Goal: Transaction & Acquisition: Book appointment/travel/reservation

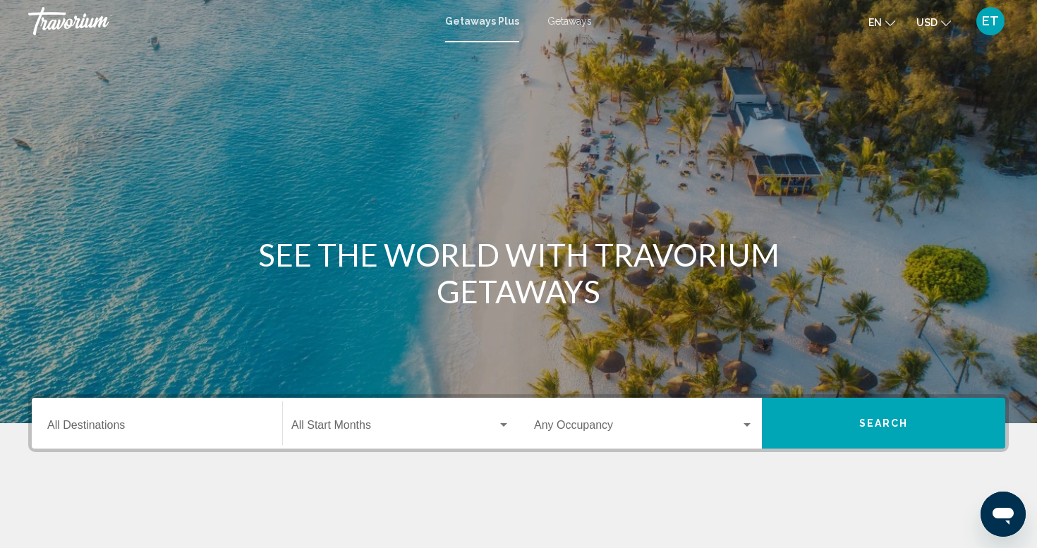
click at [566, 18] on span "Getaways" at bounding box center [570, 21] width 44 height 11
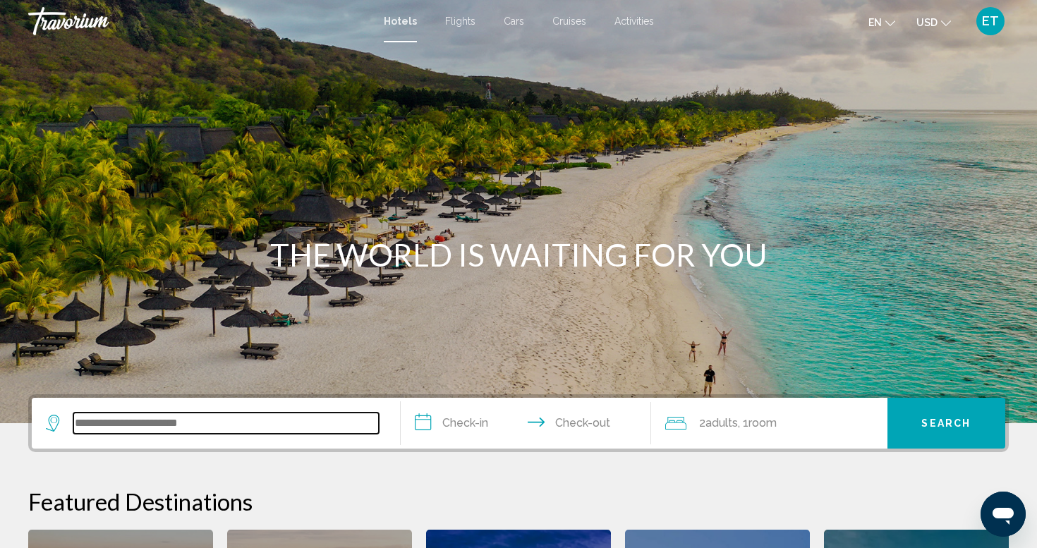
click at [93, 421] on input "Search widget" at bounding box center [226, 423] width 306 height 21
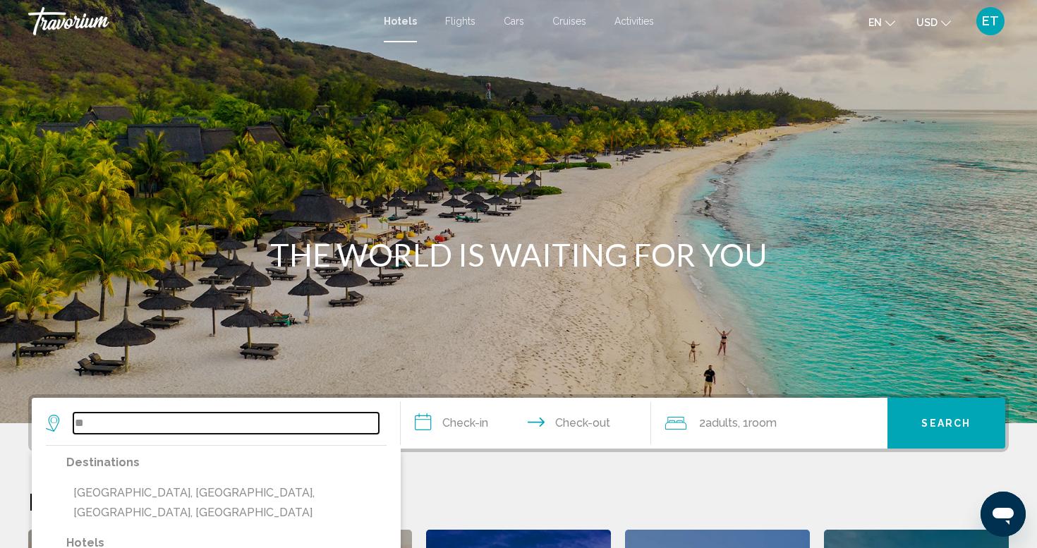
type input "*"
type input "*****"
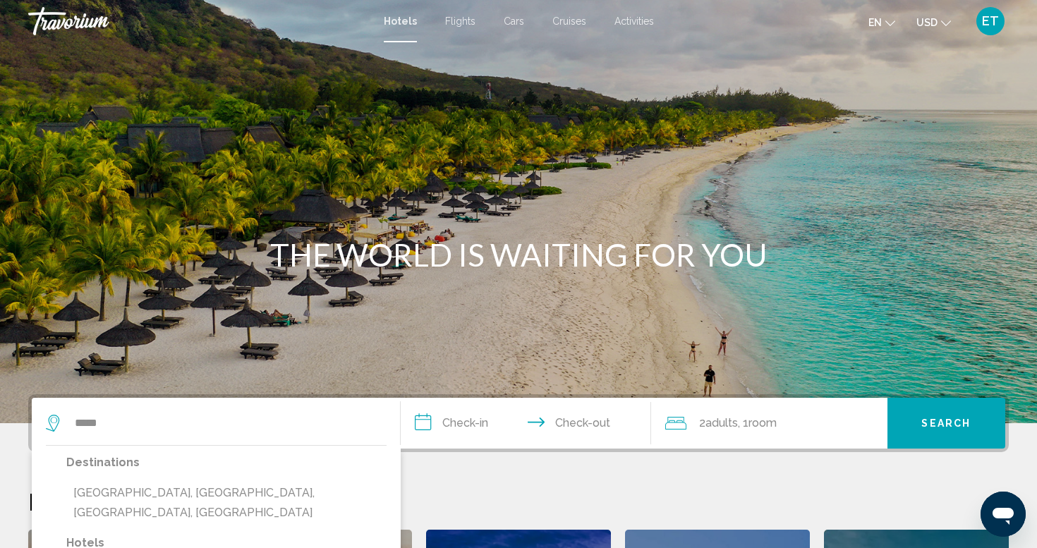
drag, startPoint x: 253, startPoint y: 299, endPoint x: 298, endPoint y: 176, distance: 131.7
click at [298, 176] on div "Main content" at bounding box center [518, 211] width 1037 height 423
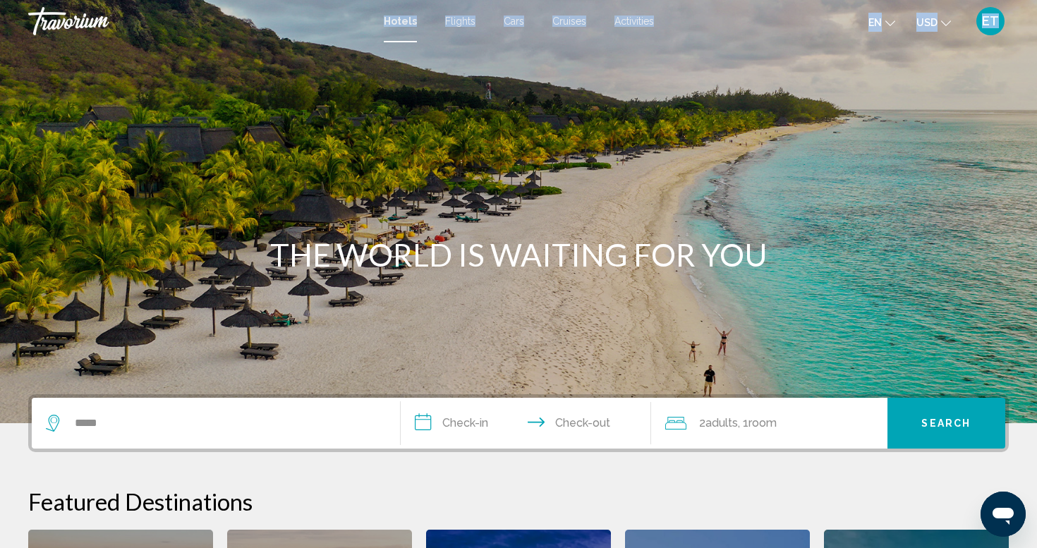
drag, startPoint x: 298, startPoint y: 176, endPoint x: 354, endPoint y: 32, distance: 153.5
click at [352, 34] on div "**********" at bounding box center [518, 274] width 1037 height 548
drag, startPoint x: 382, startPoint y: 174, endPoint x: 380, endPoint y: 239, distance: 65.6
click at [380, 239] on div "THE WORLD IS WAITING FOR YOU" at bounding box center [518, 211] width 1037 height 423
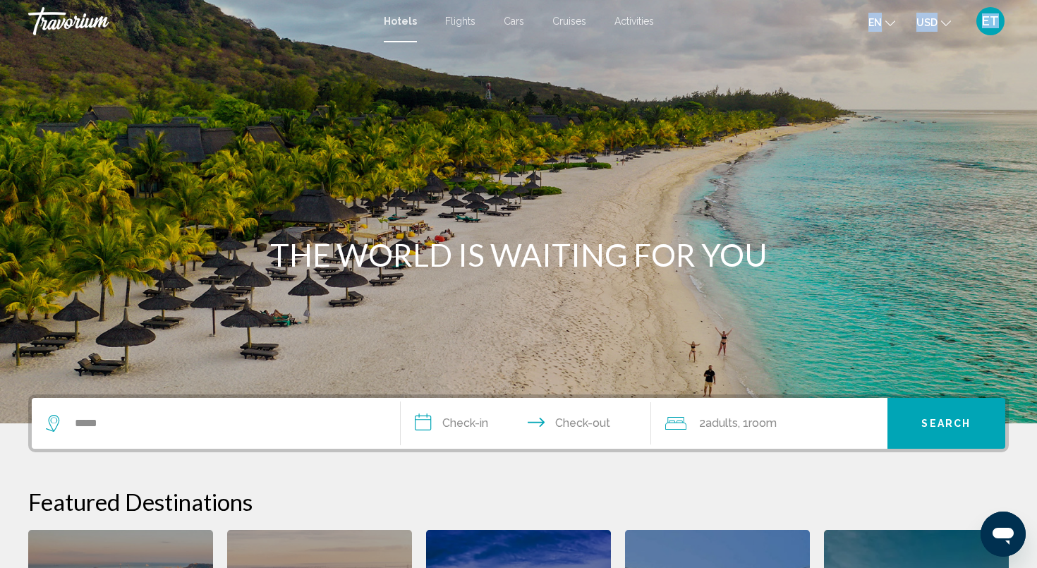
drag, startPoint x: 785, startPoint y: 164, endPoint x: 782, endPoint y: 6, distance: 158.1
click at [782, 6] on div "**********" at bounding box center [518, 284] width 1037 height 568
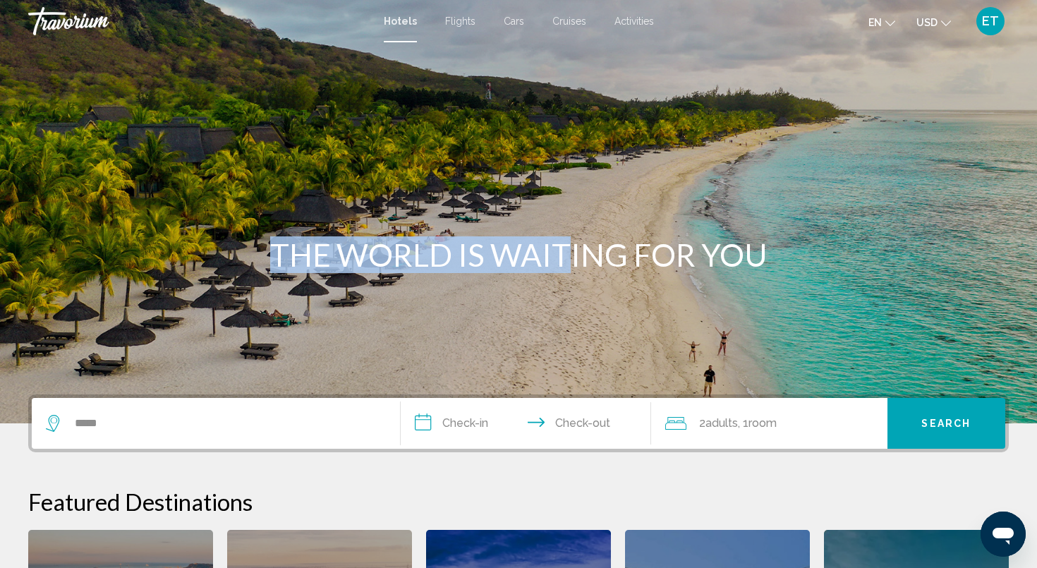
drag, startPoint x: 555, startPoint y: 278, endPoint x: 555, endPoint y: 239, distance: 38.8
click at [555, 239] on div "THE WORLD IS WAITING FOR YOU" at bounding box center [518, 211] width 1037 height 423
drag, startPoint x: 555, startPoint y: 239, endPoint x: 565, endPoint y: 152, distance: 88.1
click at [565, 152] on div "THE WORLD IS WAITING FOR YOU" at bounding box center [518, 211] width 1037 height 423
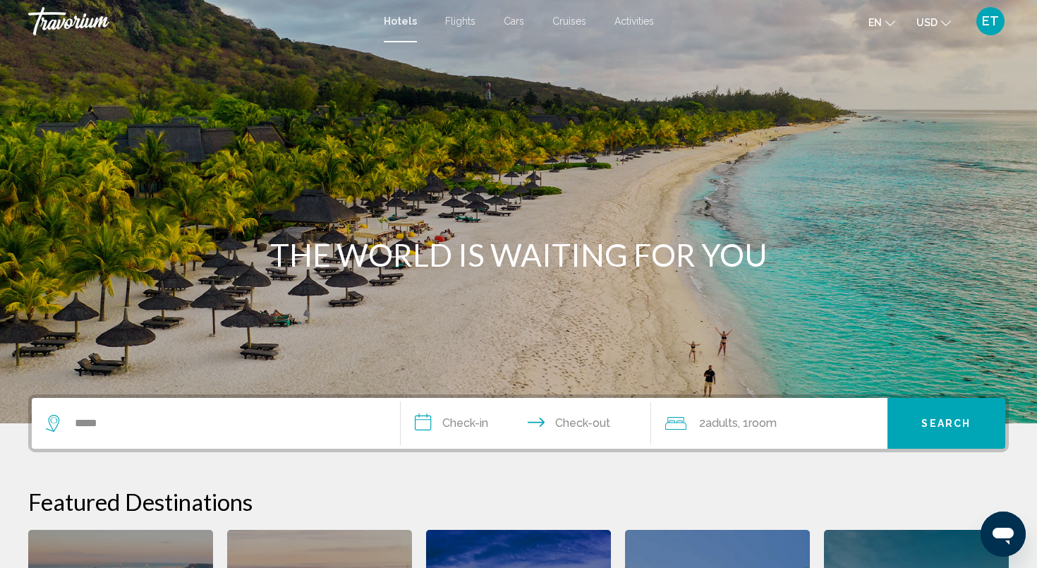
drag, startPoint x: 565, startPoint y: 63, endPoint x: 565, endPoint y: 54, distance: 8.5
click at [565, 54] on div "Main content" at bounding box center [518, 211] width 1037 height 423
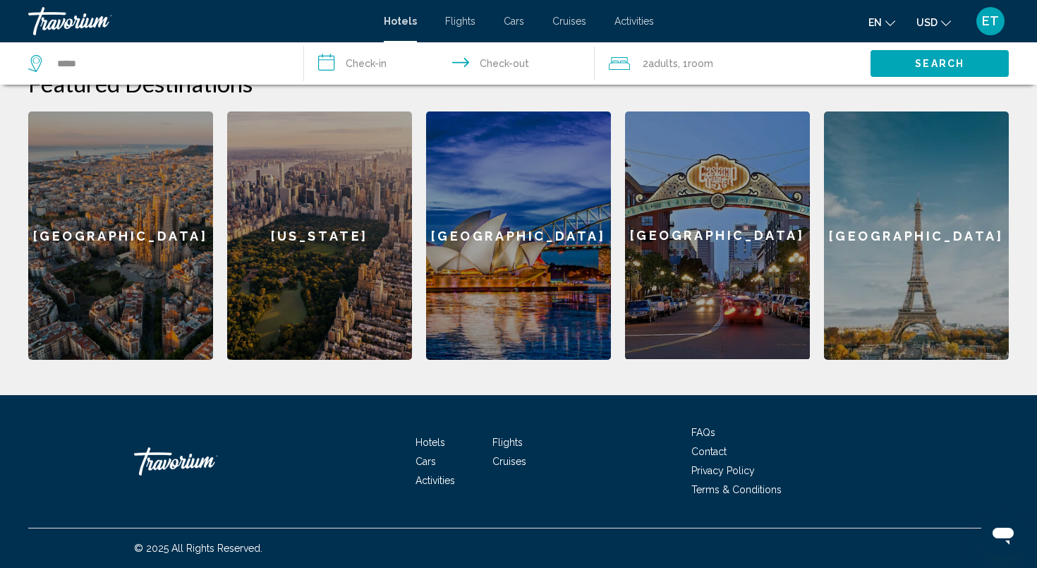
scroll to position [418, 0]
click at [372, 468] on div "Hotels Flights Cars Cruises Activities FAQs Contact Privacy Policy Terms & Cond…" at bounding box center [518, 461] width 981 height 133
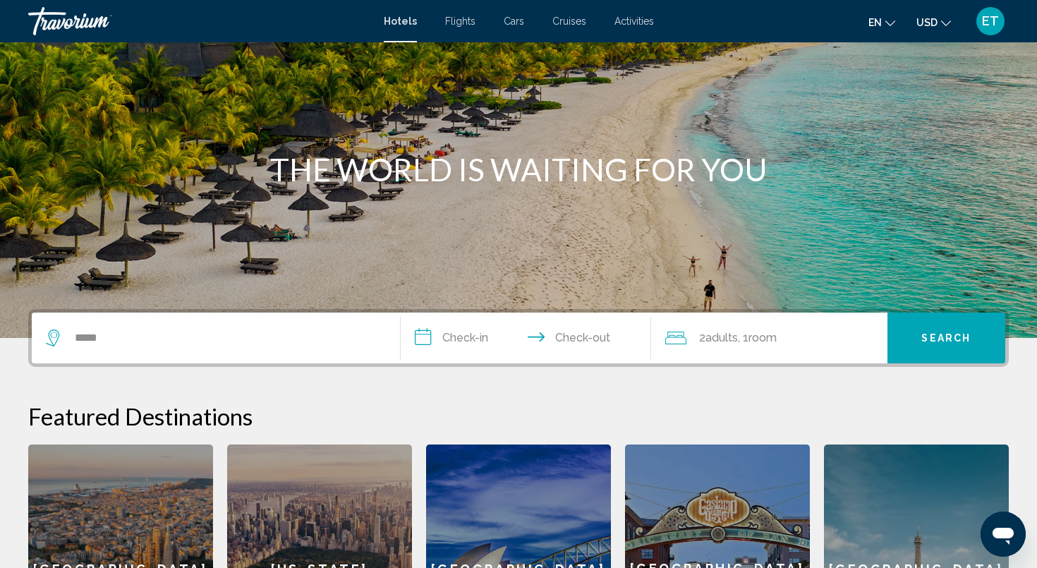
scroll to position [85, 0]
click at [429, 350] on input "**********" at bounding box center [529, 340] width 256 height 55
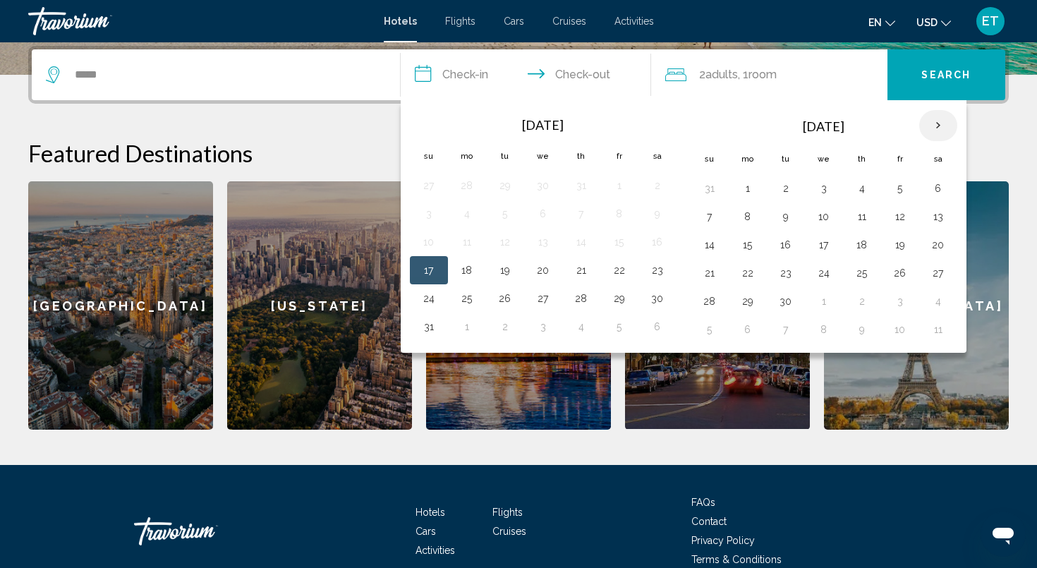
click at [936, 121] on th "Next month" at bounding box center [938, 125] width 38 height 31
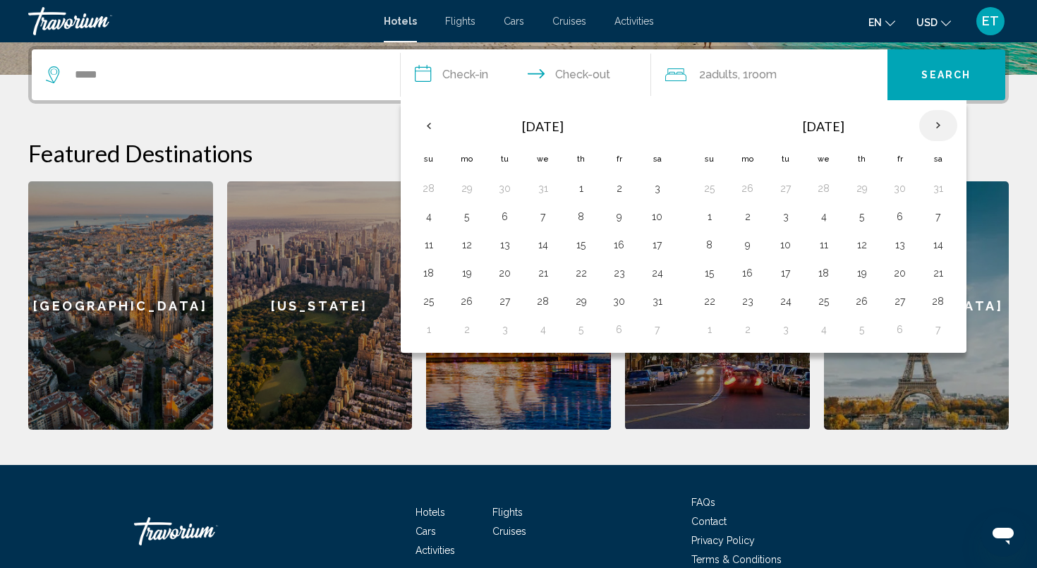
click at [936, 121] on th "Next month" at bounding box center [938, 125] width 38 height 31
click at [713, 219] on button "5" at bounding box center [710, 217] width 23 height 20
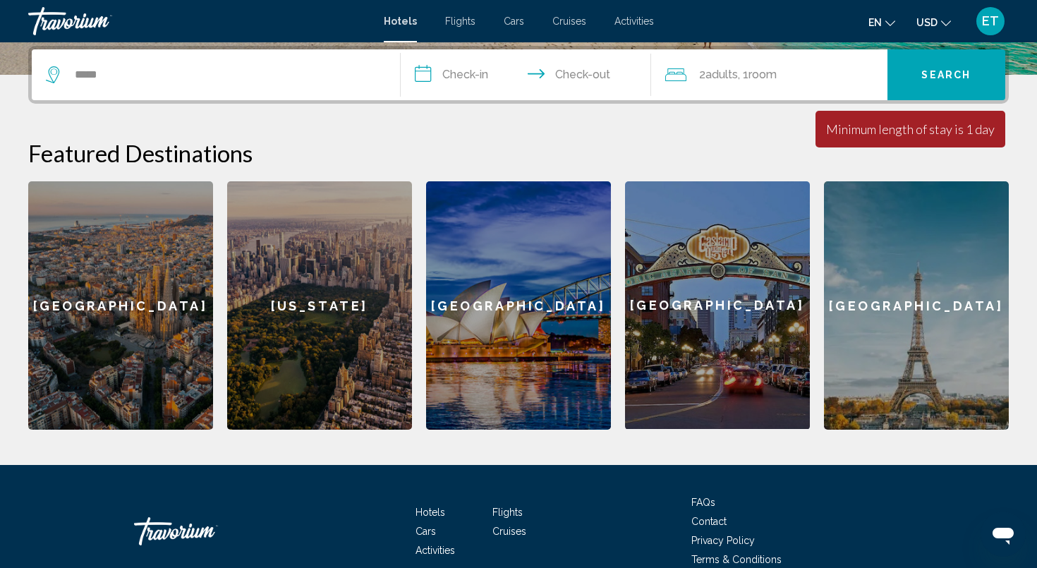
click at [426, 71] on input "**********" at bounding box center [529, 76] width 256 height 55
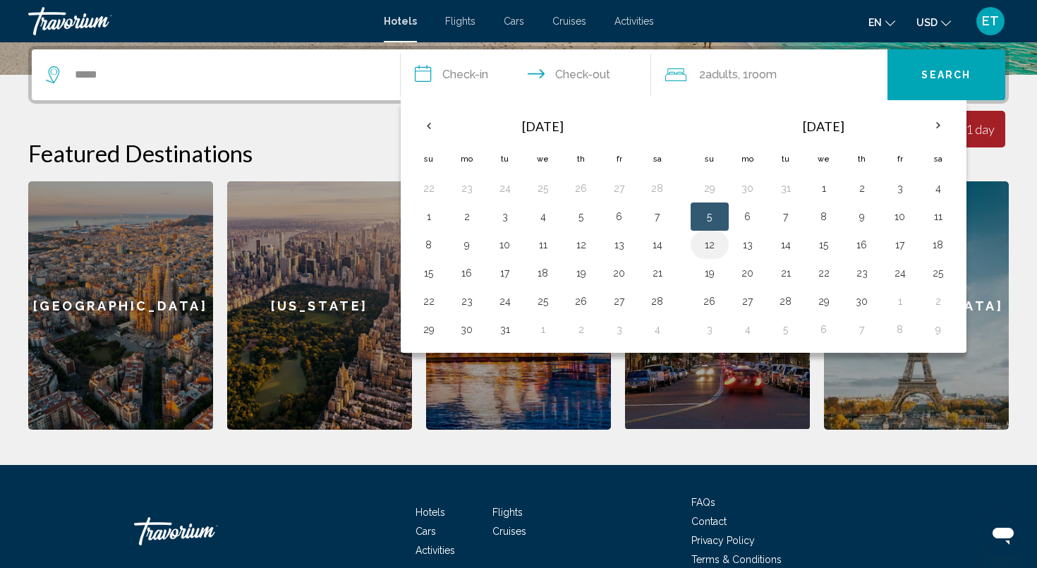
click at [711, 248] on button "12" at bounding box center [710, 245] width 23 height 20
click at [703, 213] on button "5" at bounding box center [710, 217] width 23 height 20
type input "**********"
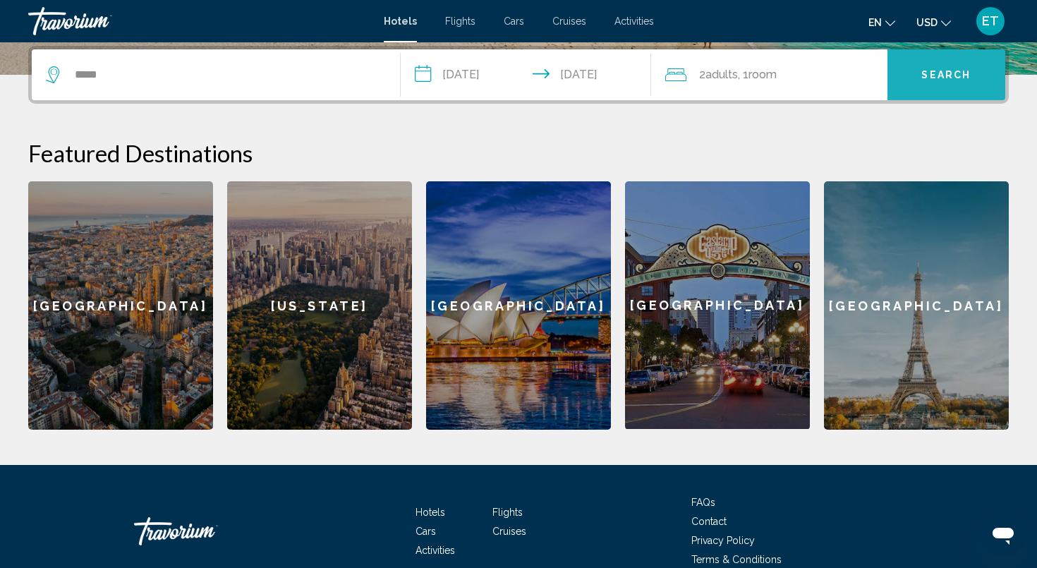
click at [925, 68] on span "Search" at bounding box center [946, 73] width 49 height 11
click at [925, 68] on button "Search" at bounding box center [947, 74] width 119 height 51
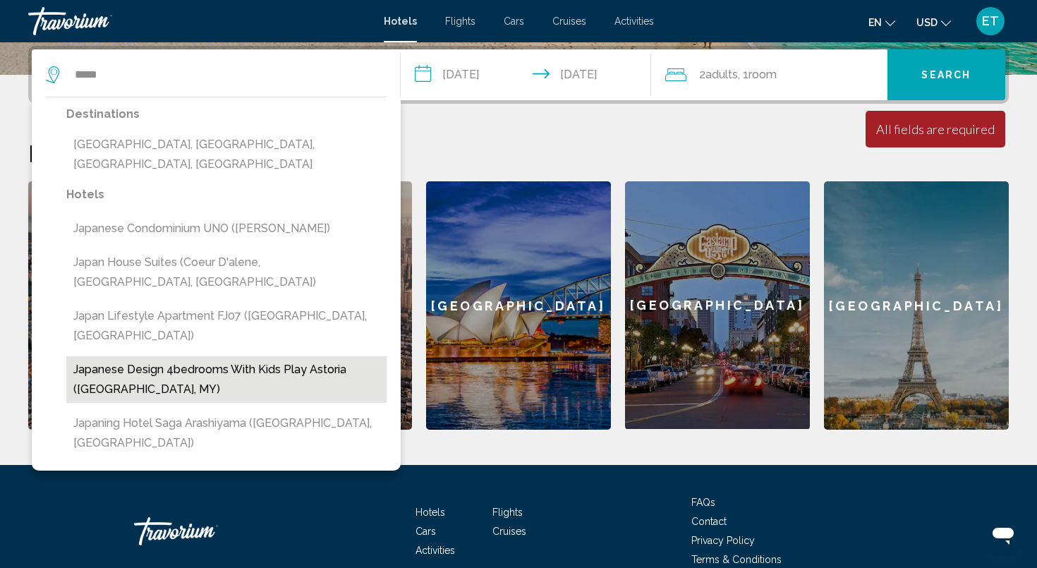
drag, startPoint x: 201, startPoint y: 232, endPoint x: 210, endPoint y: 318, distance: 86.6
click at [210, 318] on div "Hotels Japanese Condominium UNO (Ito, JP) Japan House Suites (Coeur D'alene, [G…" at bounding box center [226, 324] width 320 height 279
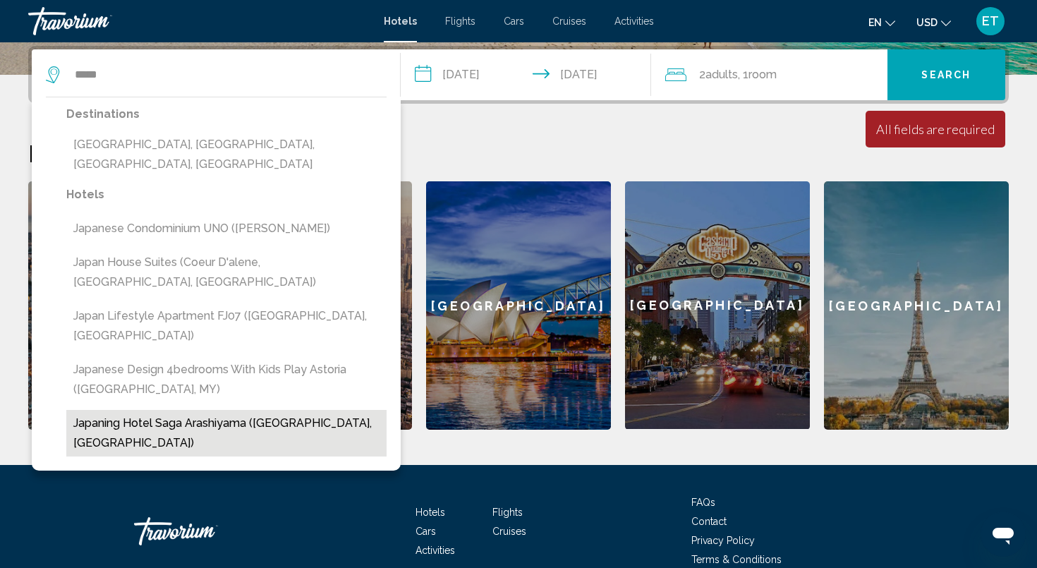
click at [217, 410] on button "Japaning Hotel Saga Arashiyama ([GEOGRAPHIC_DATA], [GEOGRAPHIC_DATA])" at bounding box center [226, 433] width 320 height 47
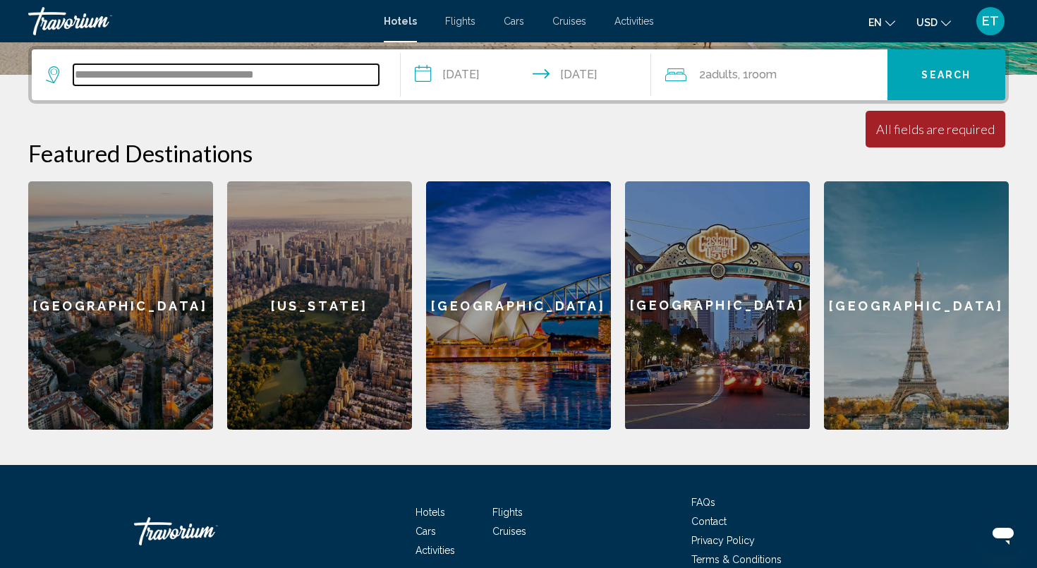
click at [311, 73] on input "**********" at bounding box center [226, 74] width 306 height 21
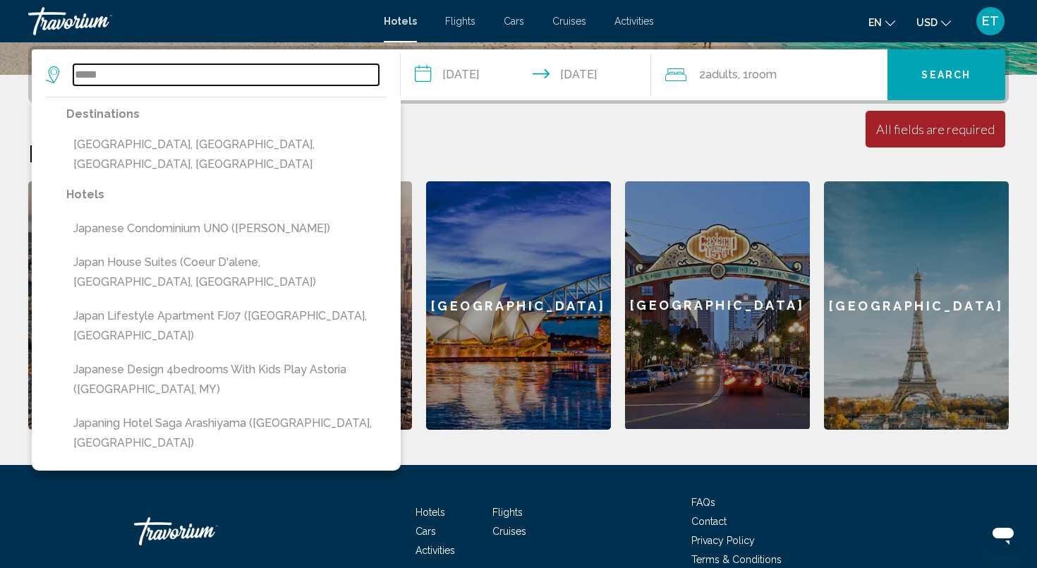
click at [311, 73] on input "*****" at bounding box center [226, 74] width 306 height 21
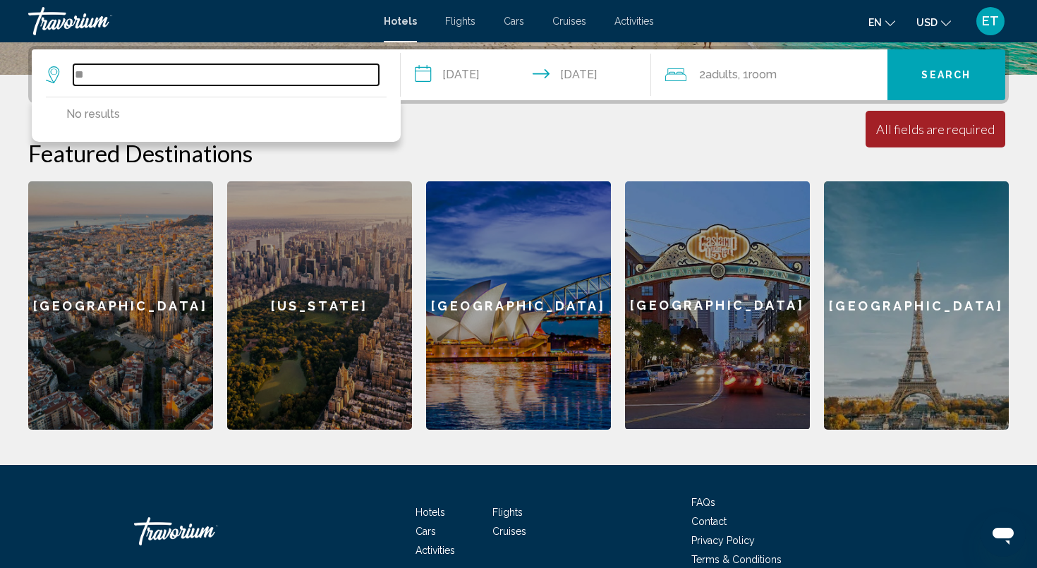
type input "*"
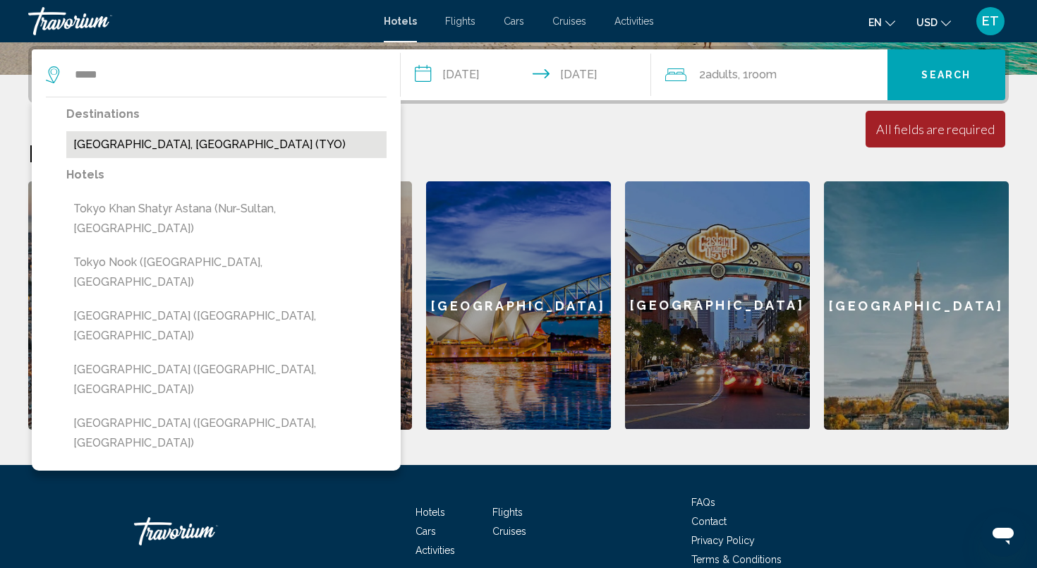
click at [131, 149] on button "[GEOGRAPHIC_DATA], [GEOGRAPHIC_DATA] (TYO)" at bounding box center [226, 144] width 320 height 27
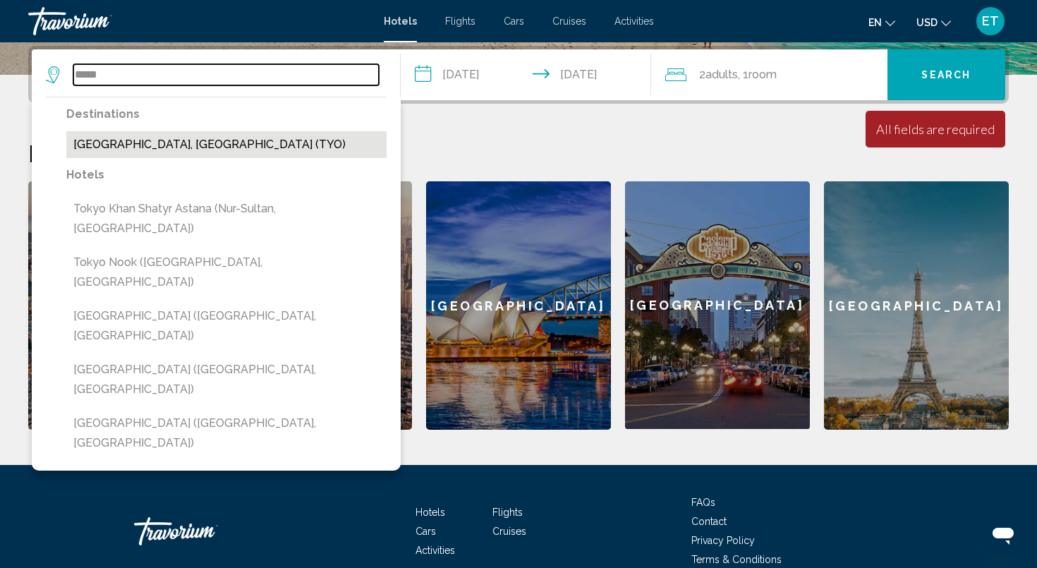
type input "**********"
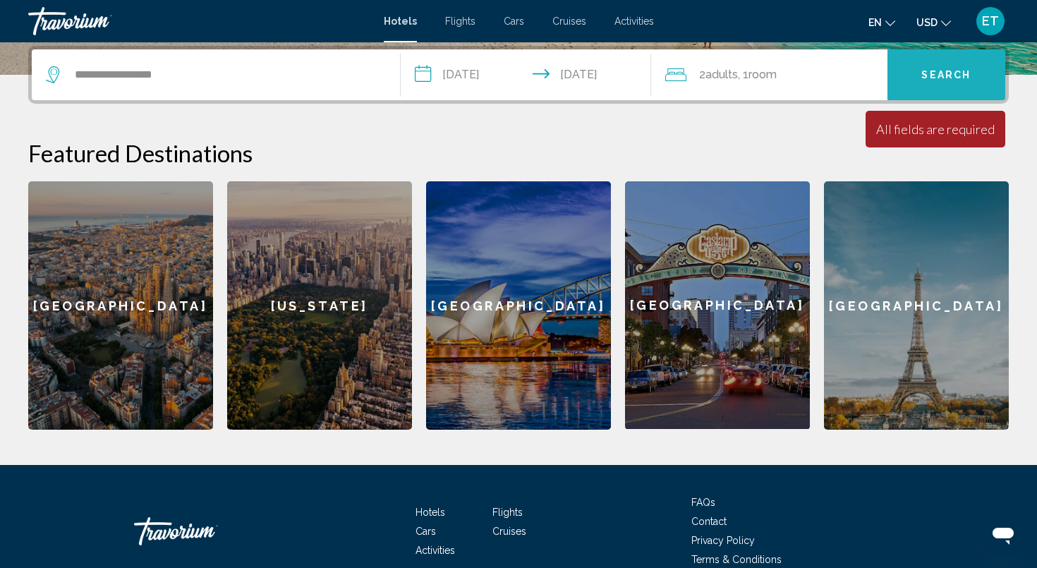
click at [937, 71] on span "Search" at bounding box center [946, 75] width 49 height 11
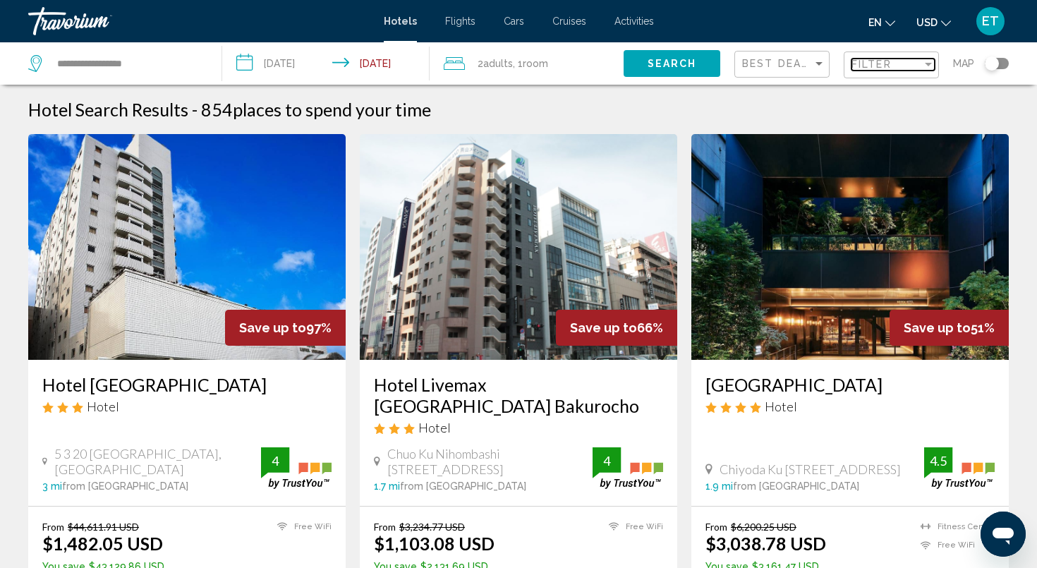
click at [867, 66] on span "Filter" at bounding box center [872, 64] width 40 height 11
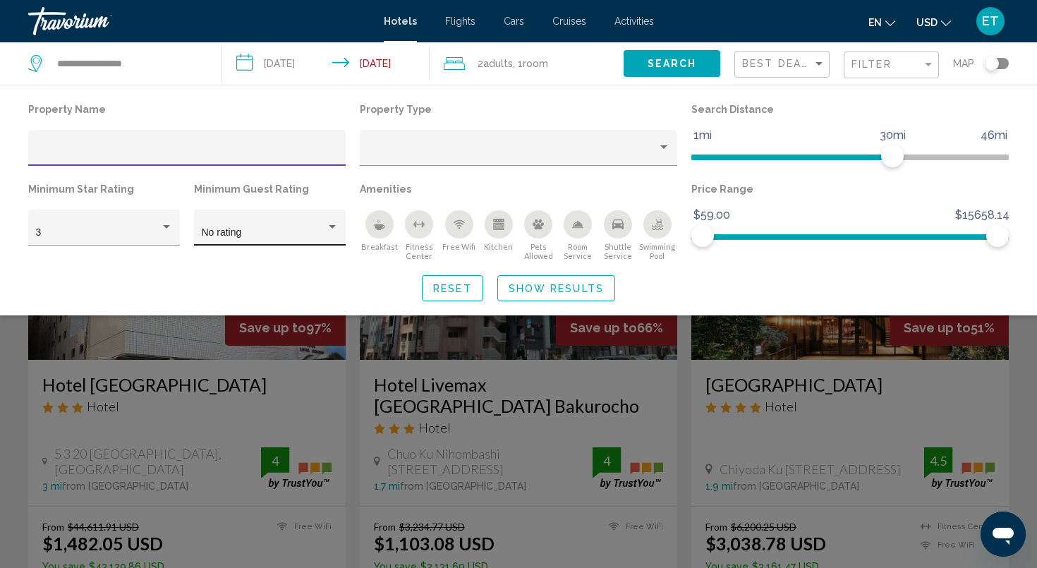
click at [334, 227] on div "Hotel Filters" at bounding box center [332, 227] width 7 height 4
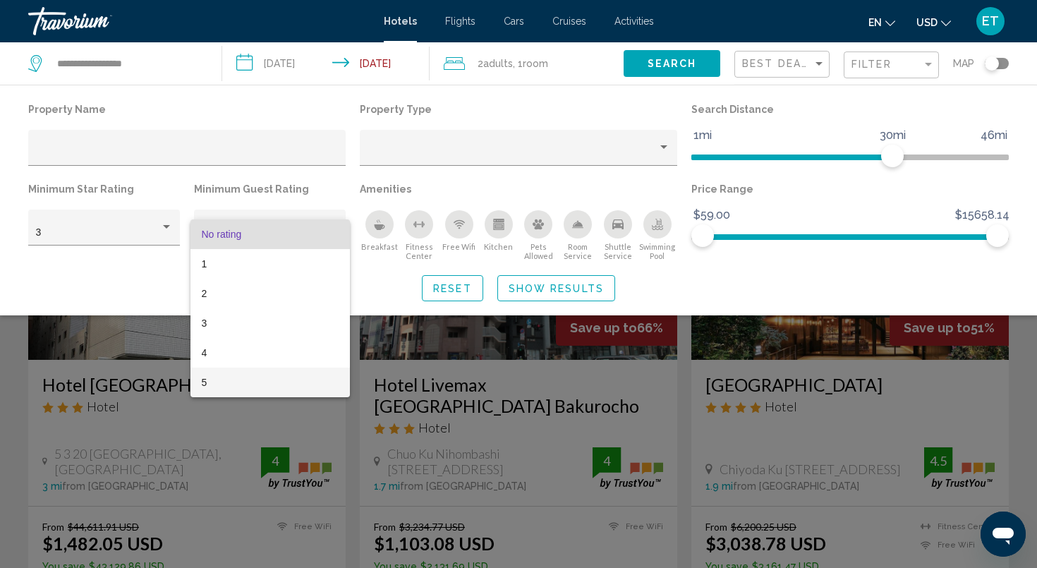
click at [221, 379] on span "5" at bounding box center [270, 383] width 137 height 30
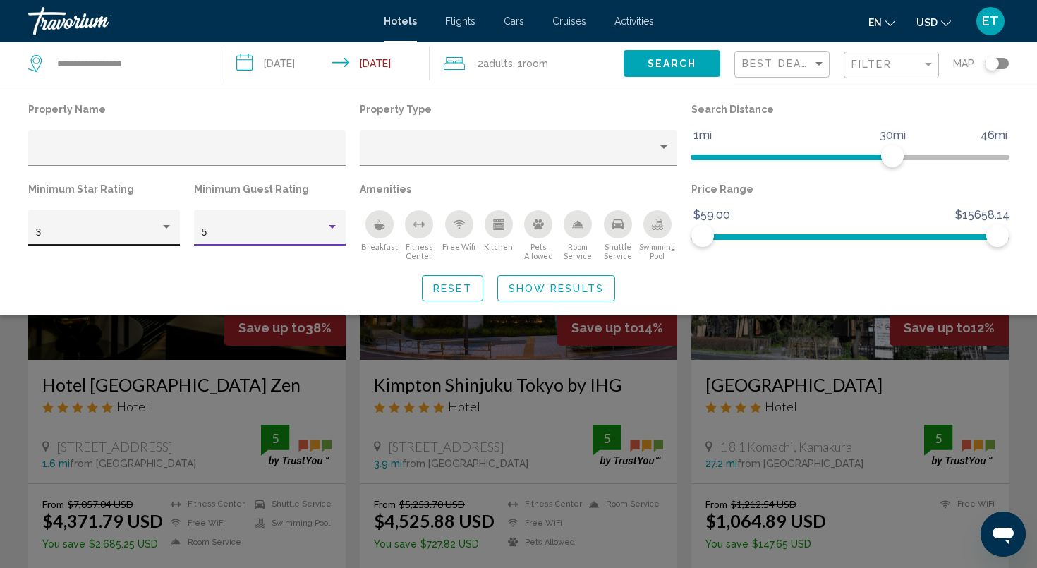
click at [65, 227] on mat-select "3" at bounding box center [104, 232] width 137 height 11
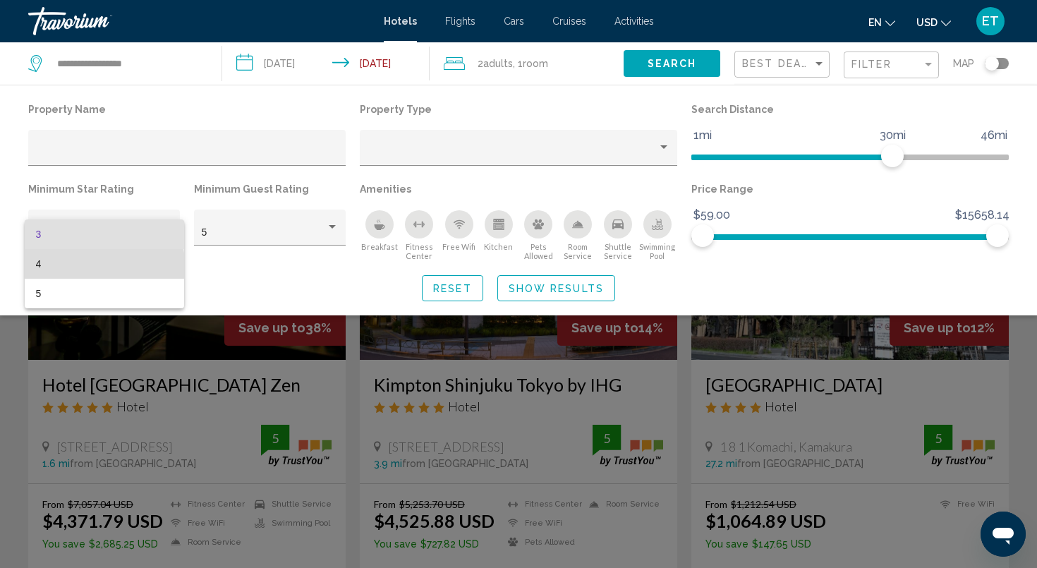
click at [58, 266] on span "4" at bounding box center [104, 264] width 137 height 30
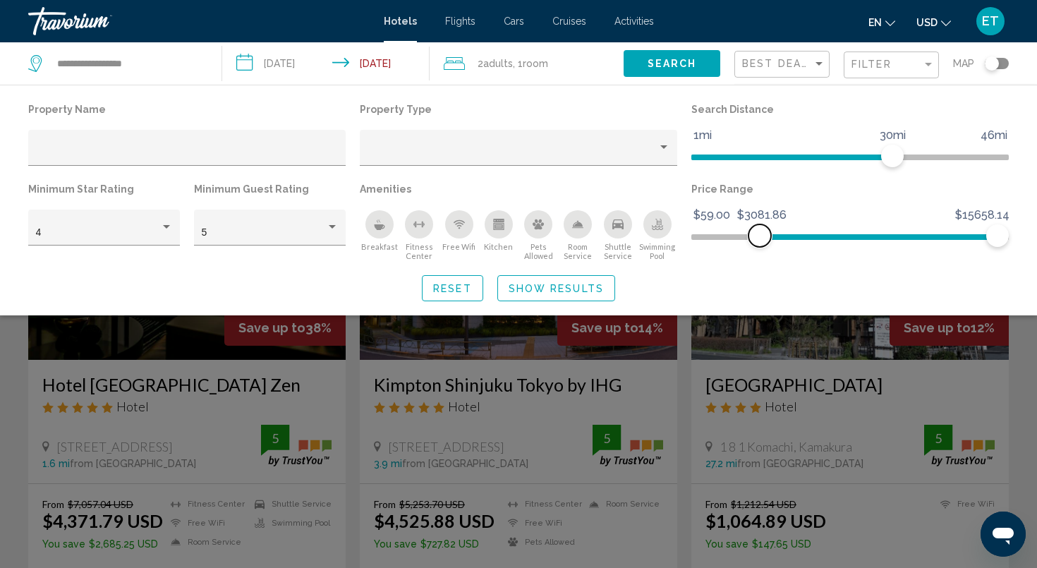
drag, startPoint x: 704, startPoint y: 231, endPoint x: 760, endPoint y: 210, distance: 59.4
click at [760, 234] on ngx-slider "$59.00 $15658.14 $3081.86 $15658.14" at bounding box center [851, 235] width 318 height 3
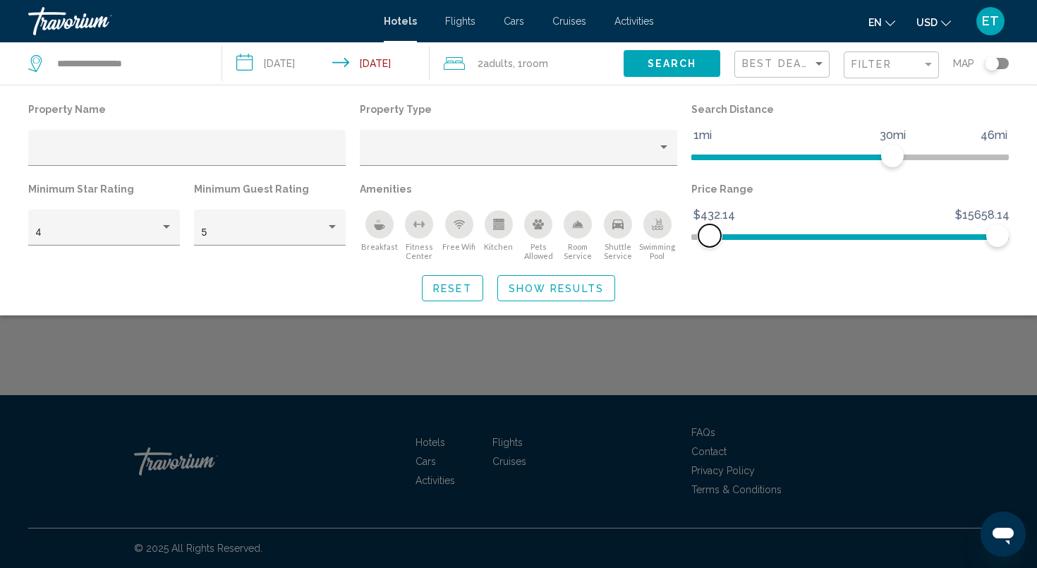
drag, startPoint x: 763, startPoint y: 234, endPoint x: 710, endPoint y: 234, distance: 52.9
click at [710, 234] on span "Hotel Filters" at bounding box center [710, 235] width 23 height 23
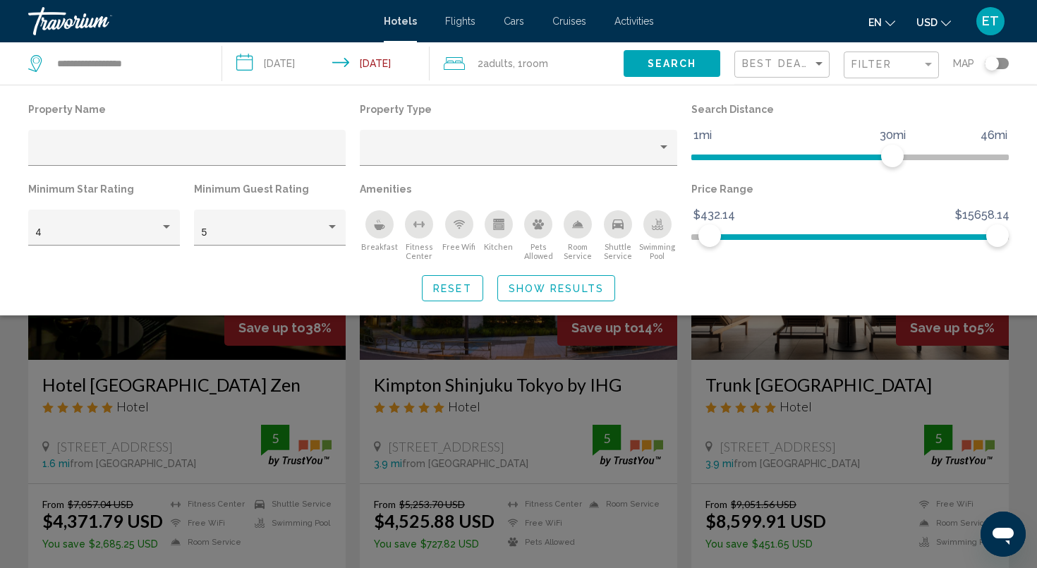
click at [536, 294] on span "Show Results" at bounding box center [556, 288] width 95 height 11
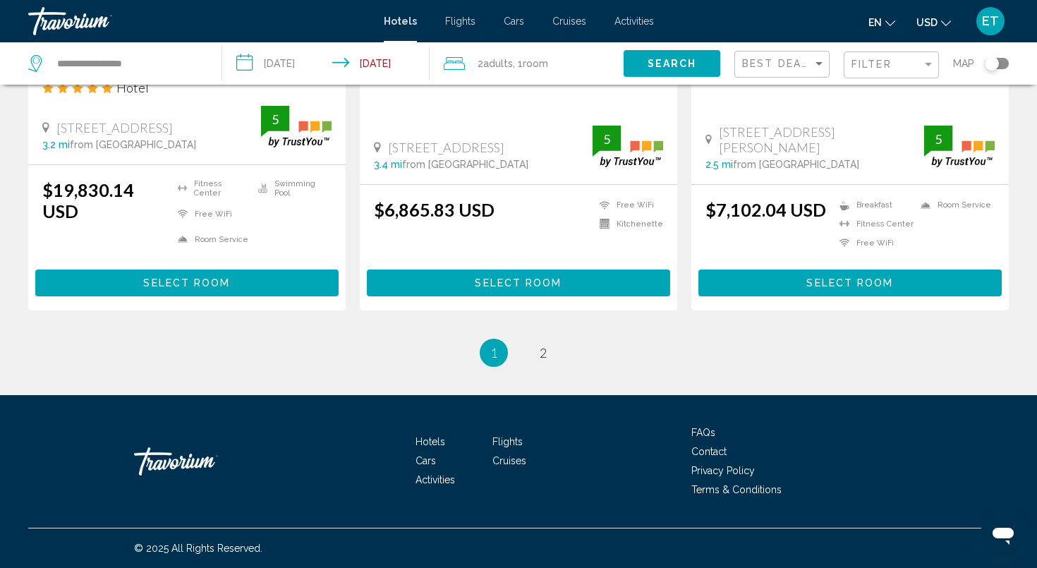
scroll to position [1876, 0]
click at [542, 353] on span "2" at bounding box center [543, 353] width 7 height 16
